Goal: Communication & Community: Connect with others

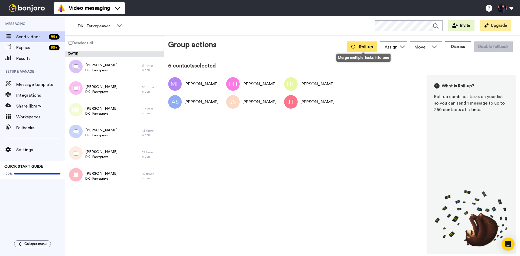
click at [366, 47] on span "Roll-up" at bounding box center [366, 47] width 14 height 4
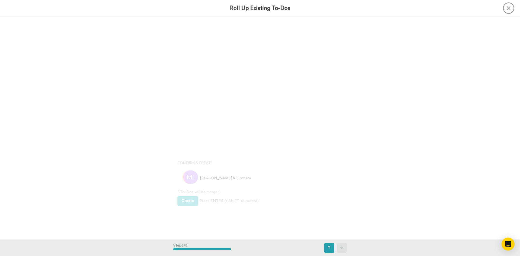
scroll to position [892, 0]
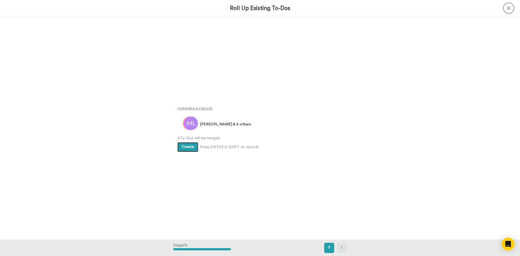
click at [180, 147] on button "Create" at bounding box center [187, 147] width 21 height 10
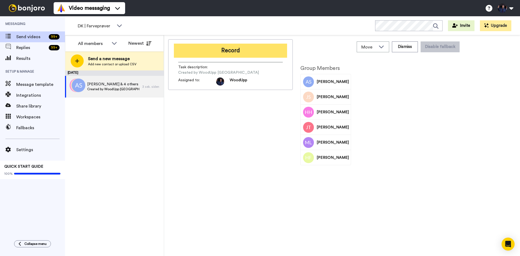
click at [262, 50] on button "Record" at bounding box center [230, 51] width 113 height 14
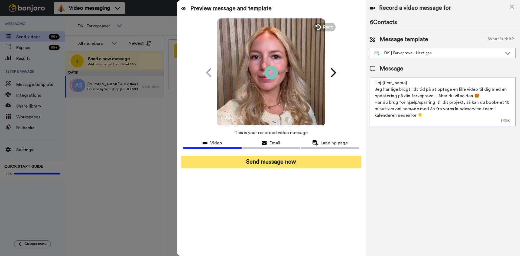
click at [280, 163] on button "Send message now" at bounding box center [271, 162] width 180 height 12
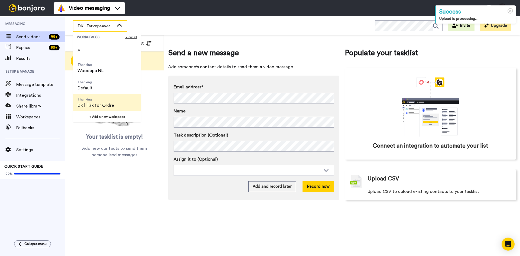
scroll to position [27, 0]
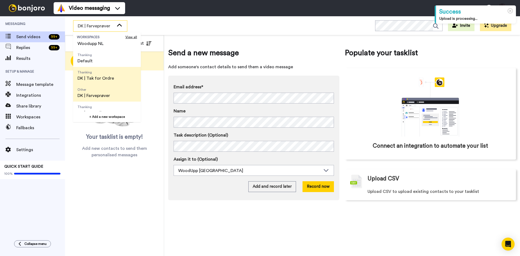
click at [112, 78] on span "DK | Tak for Ordre" at bounding box center [95, 78] width 37 height 7
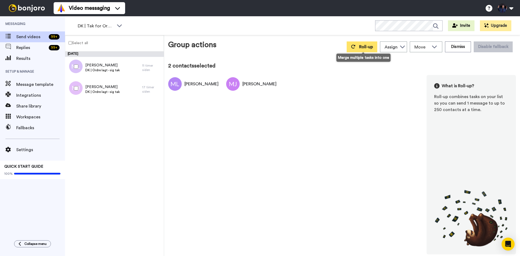
click at [375, 45] on button "Roll-up" at bounding box center [362, 46] width 31 height 11
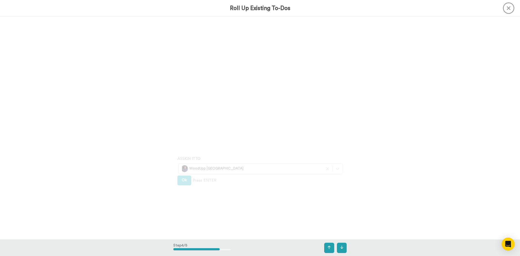
scroll to position [892, 0]
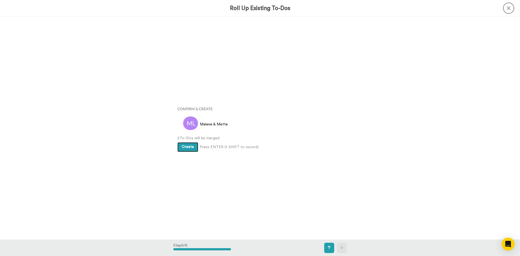
click at [179, 147] on button "Create" at bounding box center [187, 147] width 21 height 10
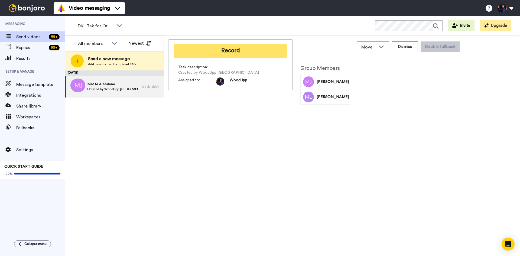
click at [267, 49] on button "Record" at bounding box center [230, 51] width 113 height 14
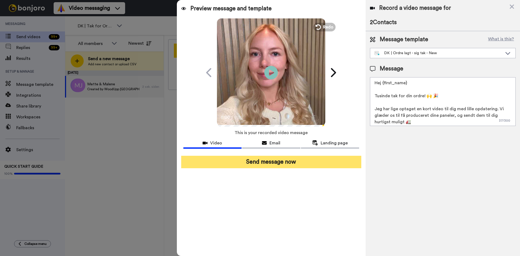
click at [284, 160] on button "Send message now" at bounding box center [271, 162] width 180 height 12
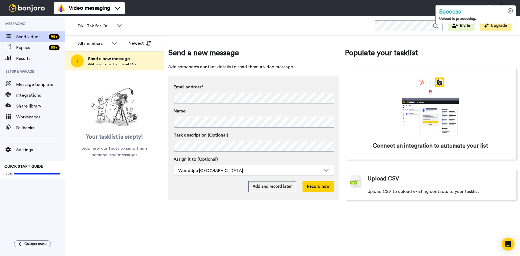
click at [511, 10] on icon at bounding box center [511, 11] width 6 height 6
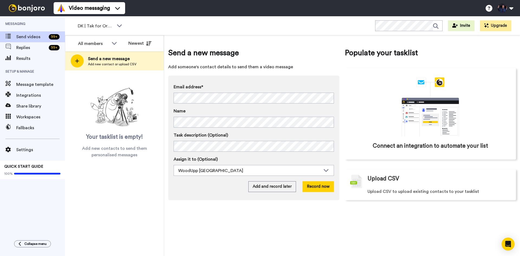
click at [218, 219] on div "Send a new message Add someone's contact details to send them a video message E…" at bounding box center [342, 145] width 356 height 221
